Goal: Information Seeking & Learning: Learn about a topic

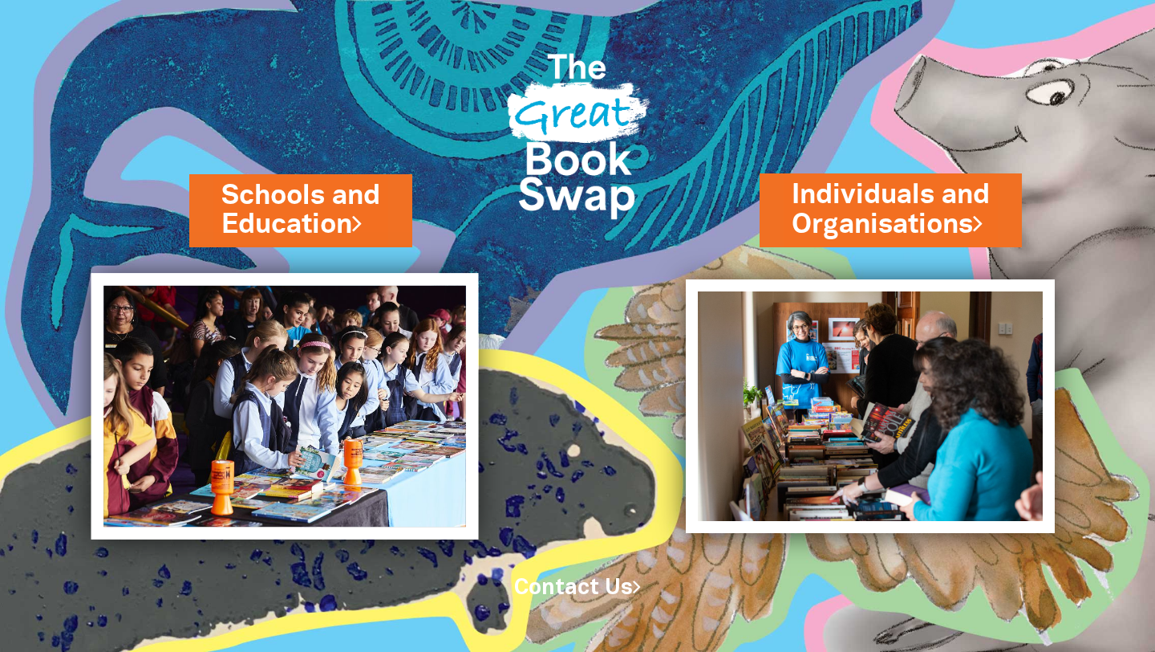
click at [318, 370] on img at bounding box center [285, 406] width 388 height 266
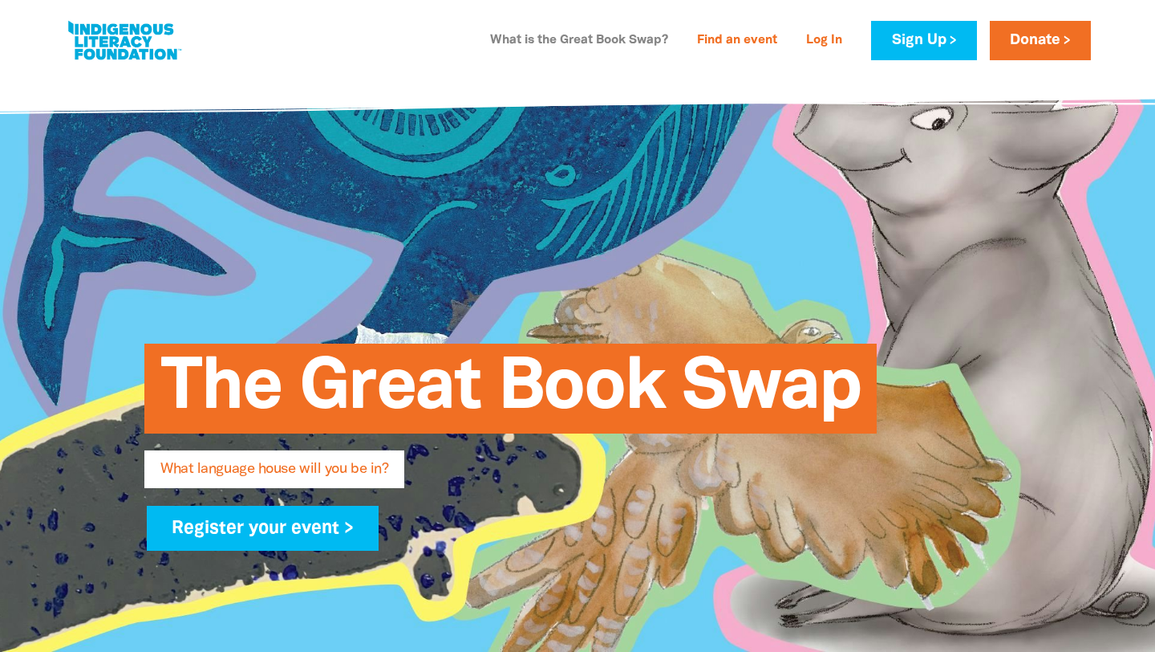
click at [652, 42] on link "What is the Great Book Swap?" at bounding box center [579, 41] width 197 height 26
